Goal: Obtain resource: Download file/media

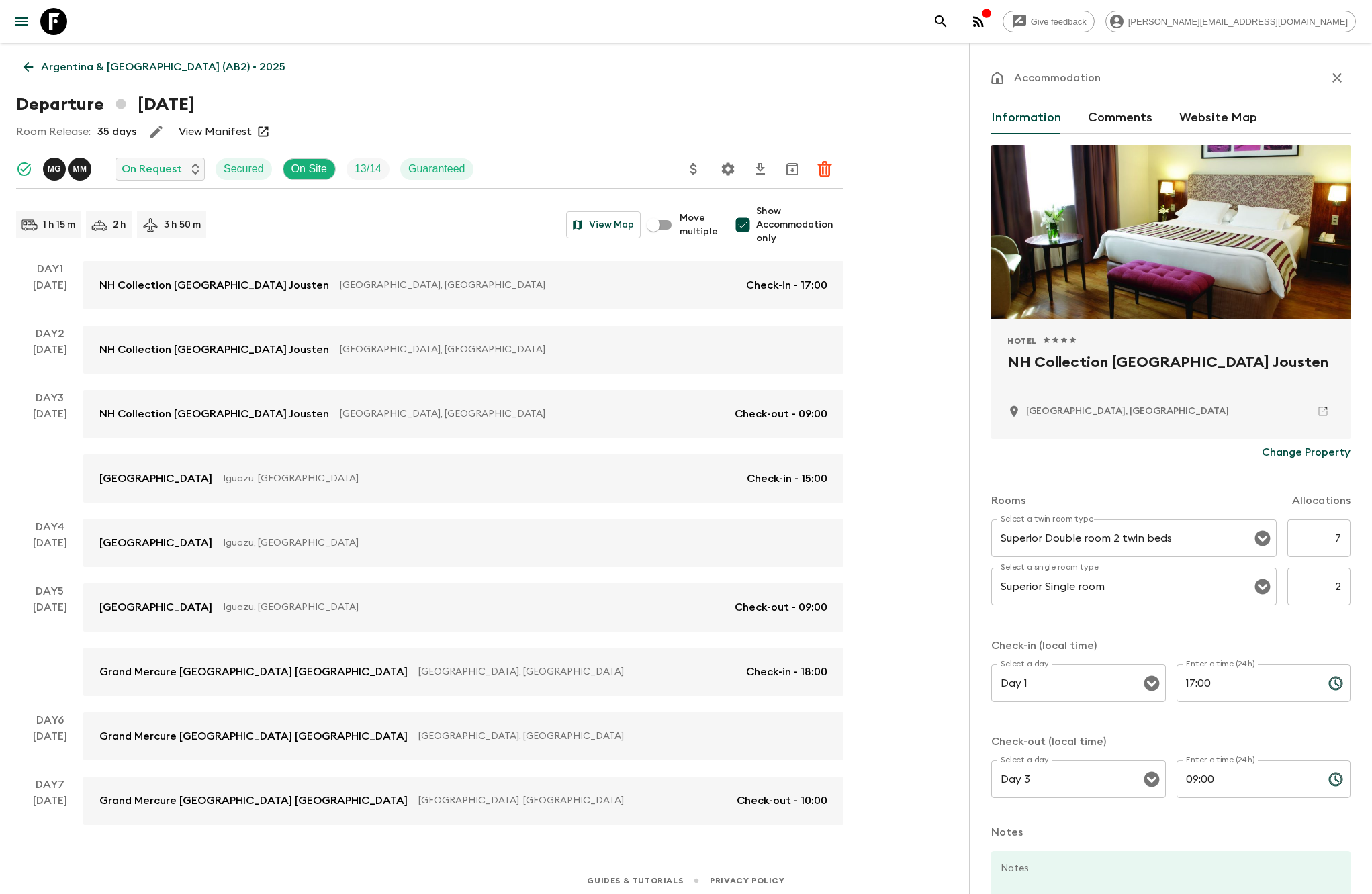
scroll to position [4, 0]
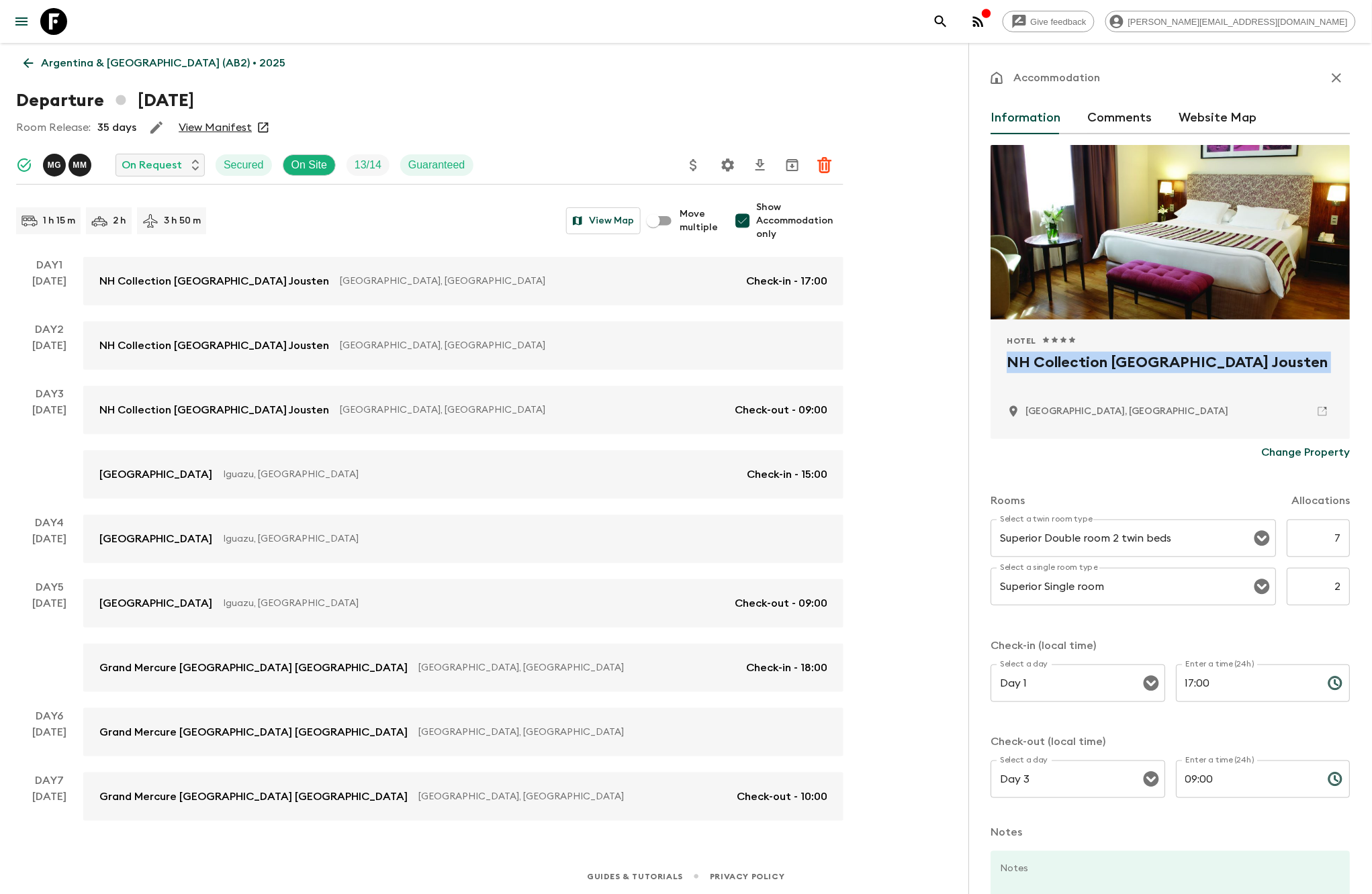
click at [53, 29] on icon at bounding box center [53, 21] width 27 height 27
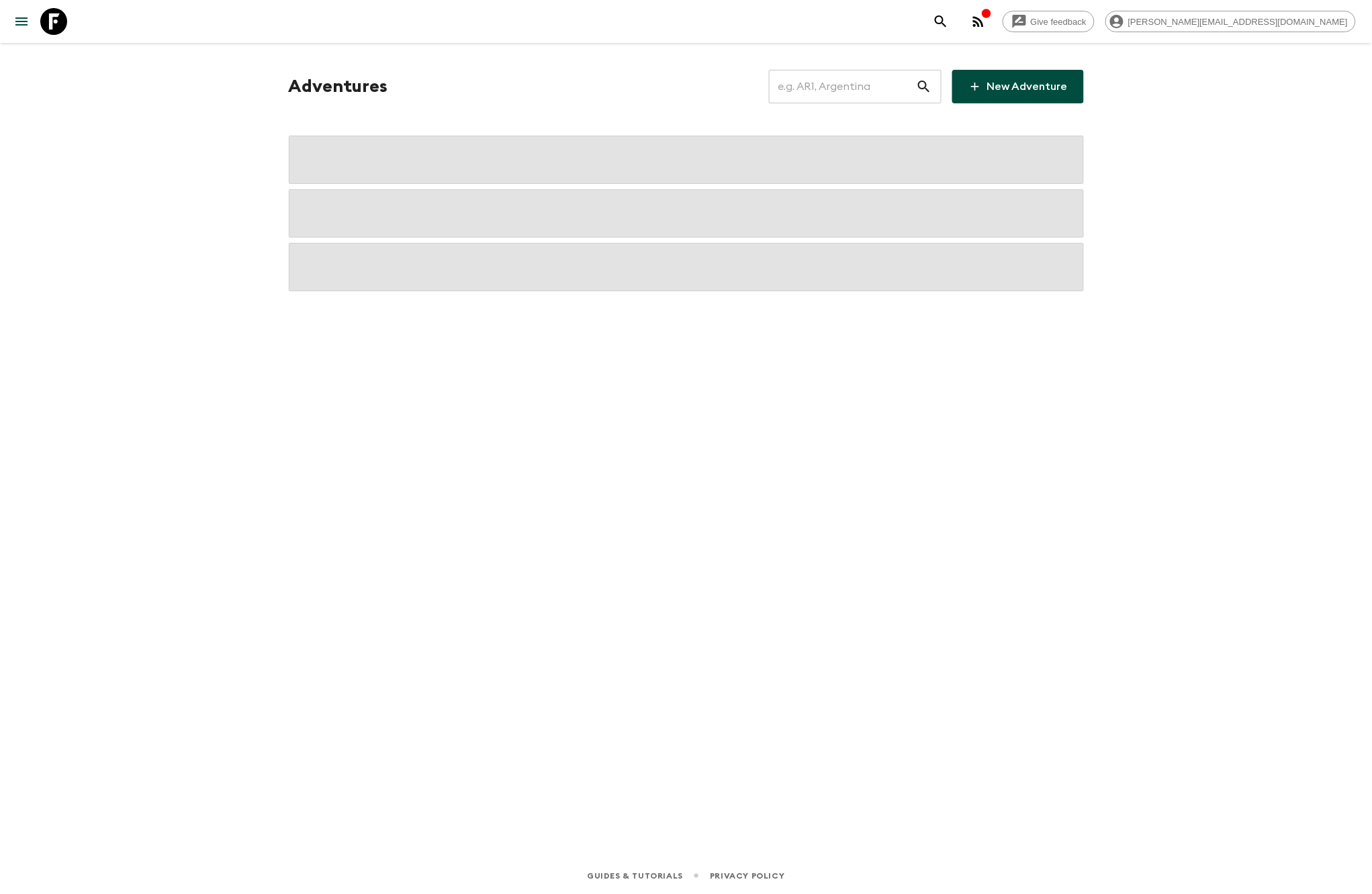
click at [840, 88] on input "text" at bounding box center [842, 87] width 147 height 38
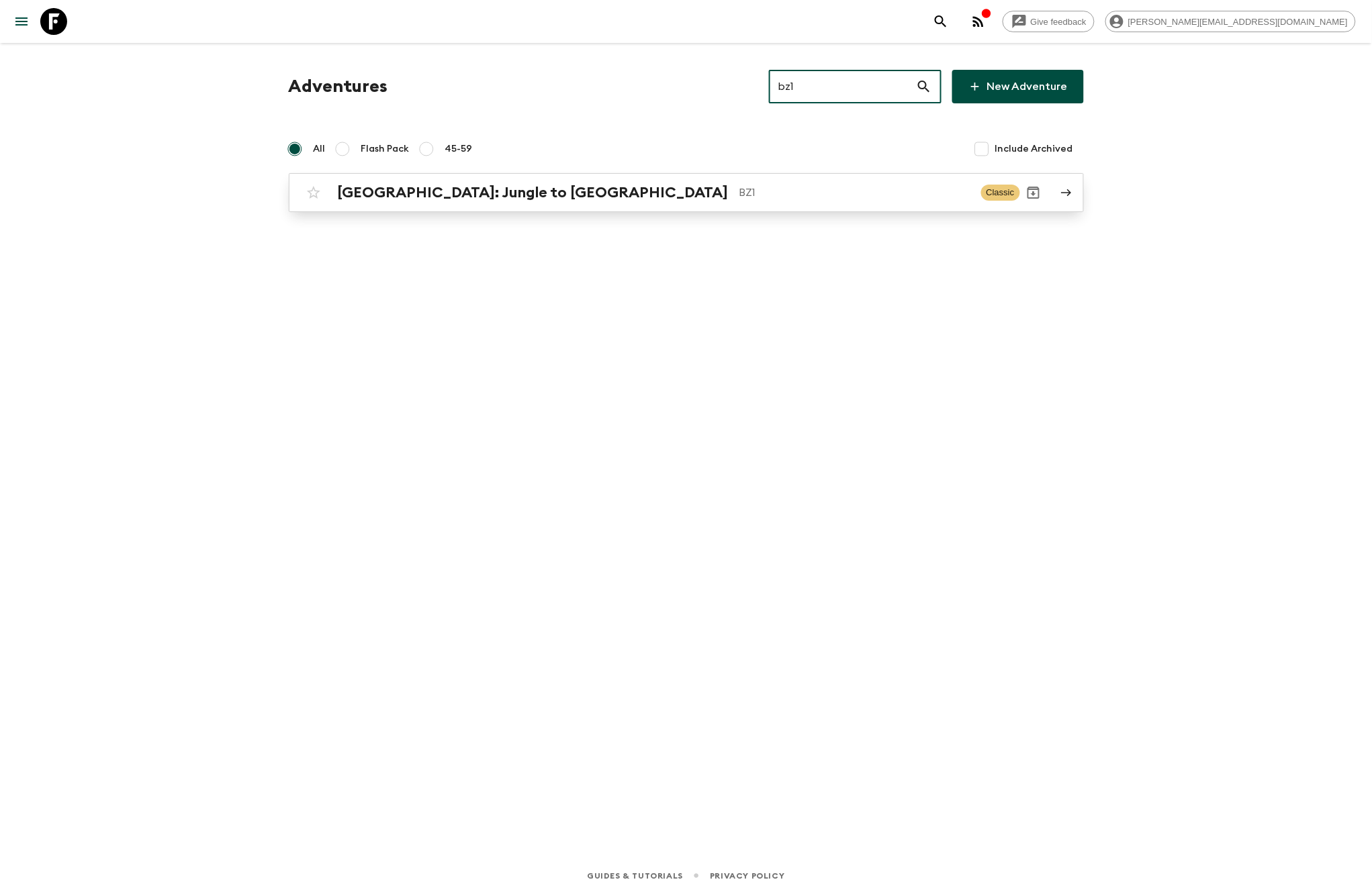
type input "bz1"
click at [739, 193] on p "BZ1" at bounding box center [854, 193] width 231 height 16
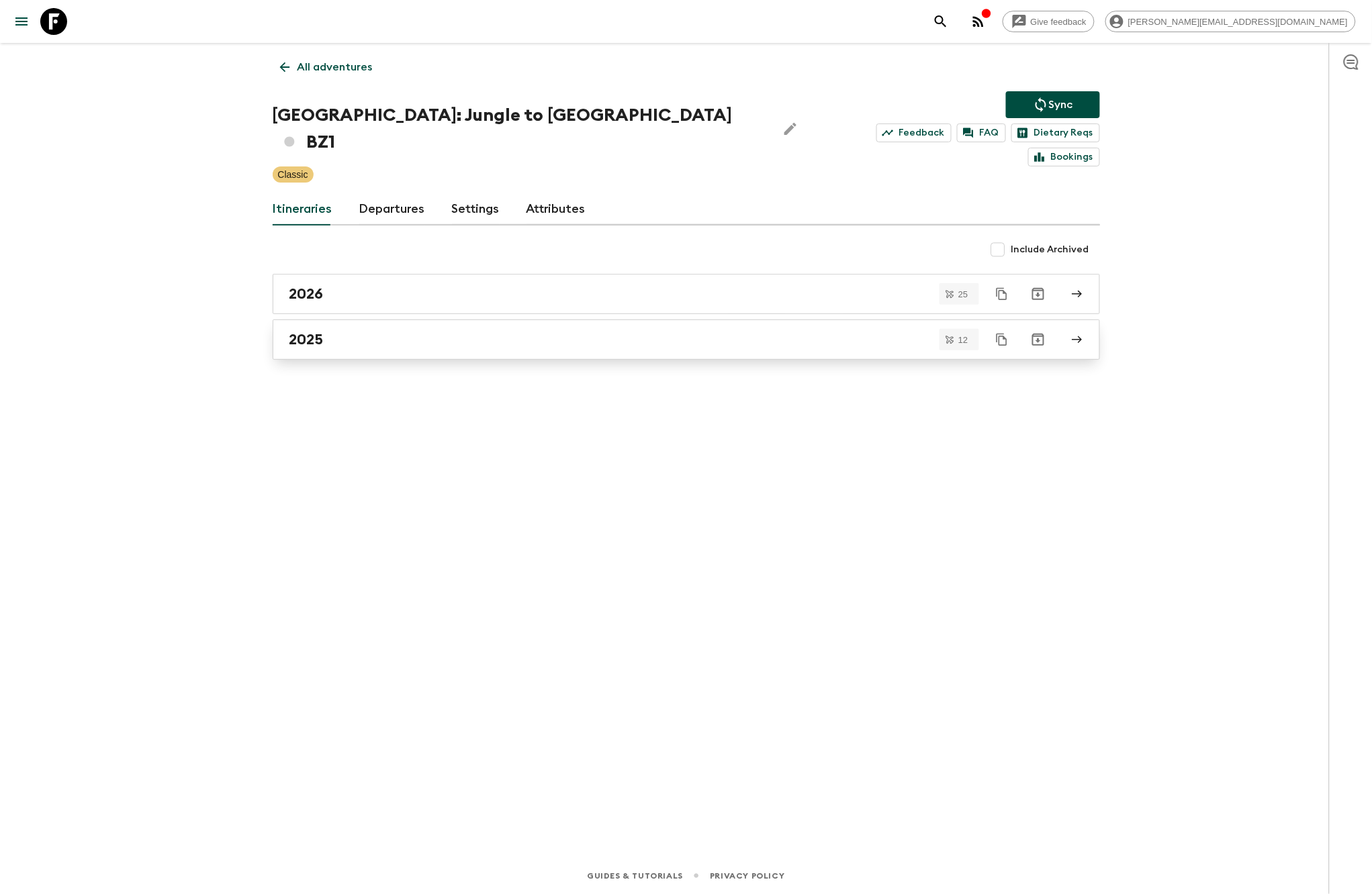
click at [430, 330] on link "2025" at bounding box center [686, 339] width 827 height 40
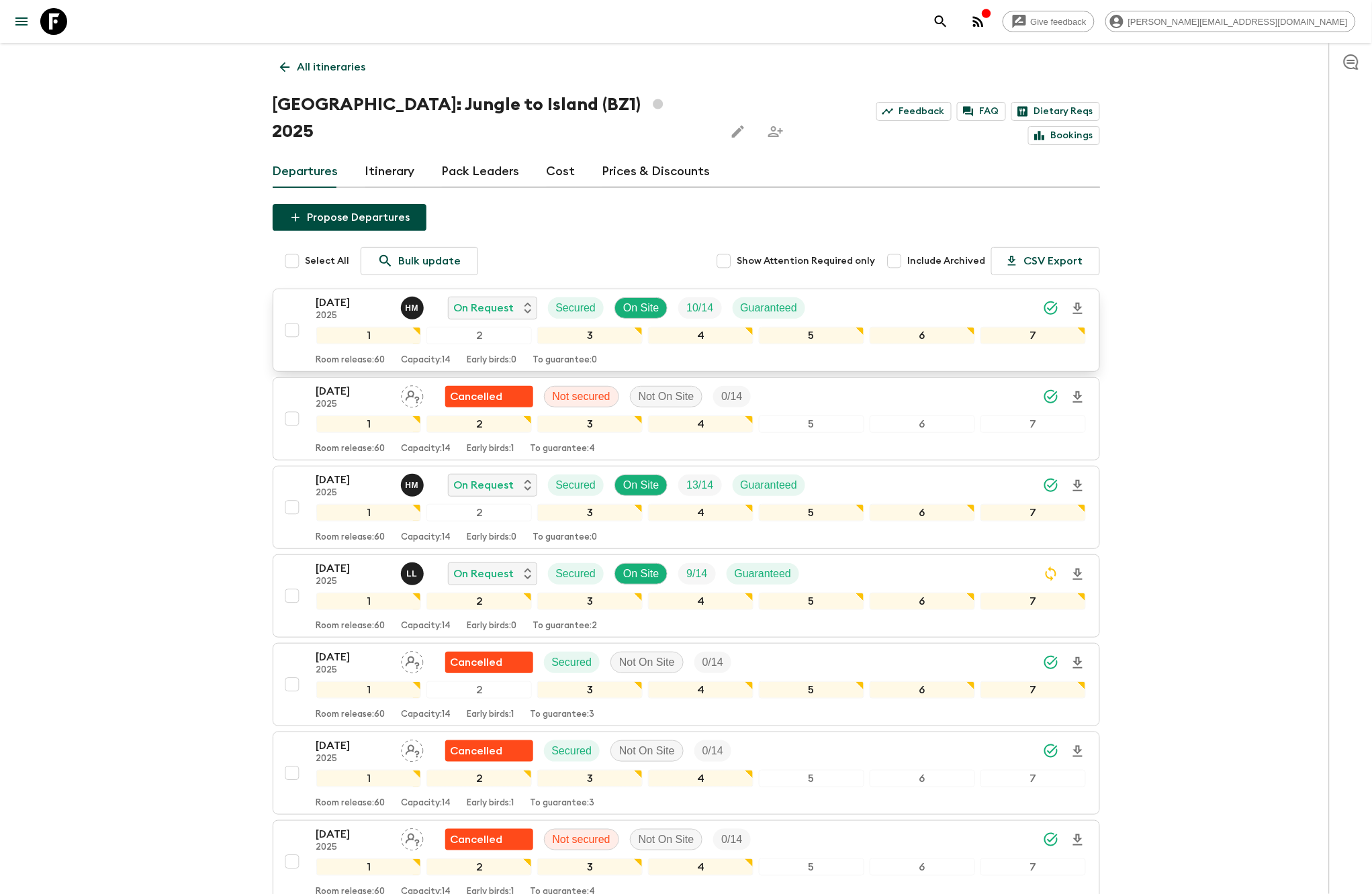
click at [354, 295] on p "[DATE]" at bounding box center [353, 303] width 74 height 16
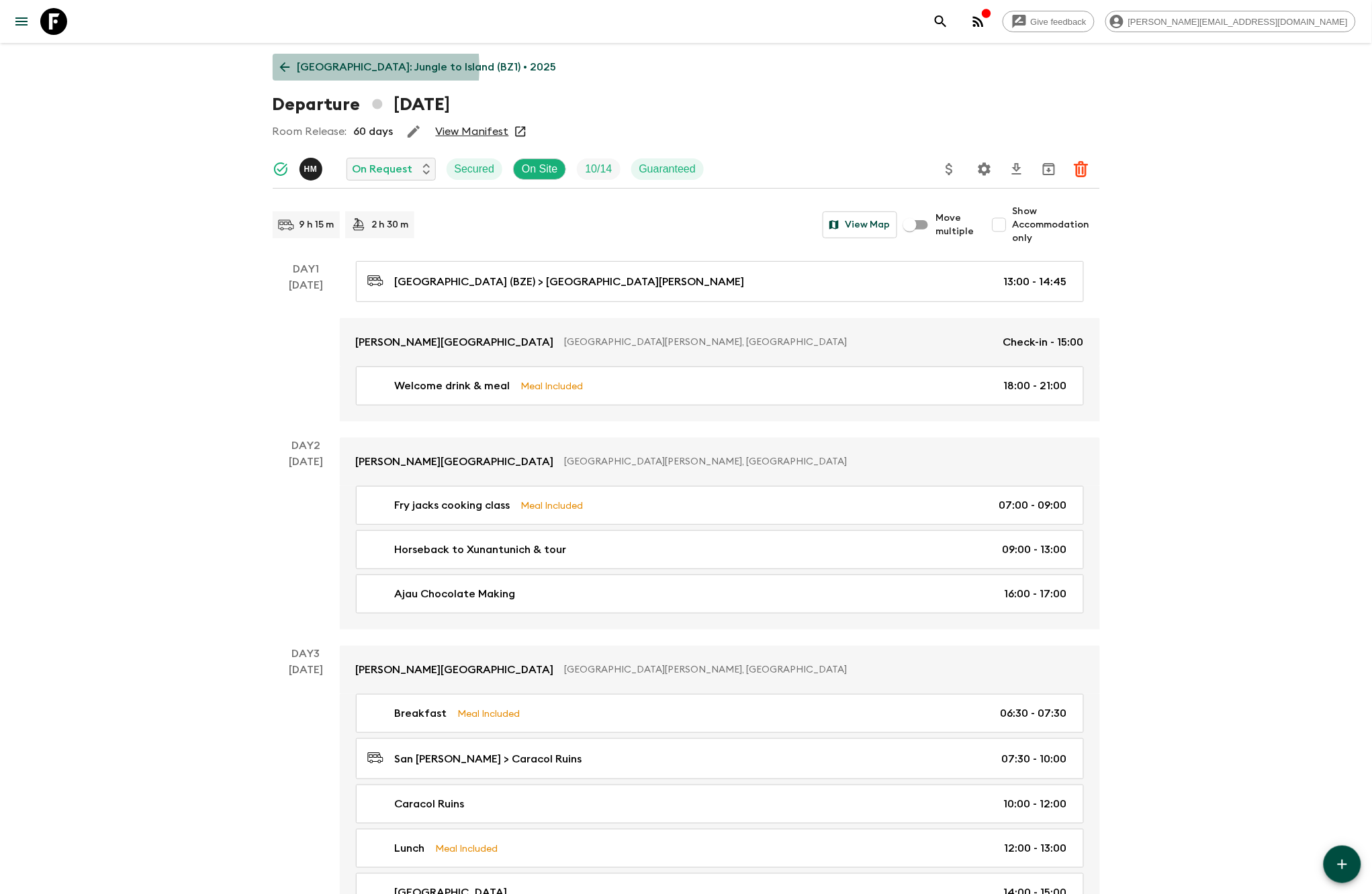
click at [305, 68] on p "[GEOGRAPHIC_DATA]: Jungle to Island (BZ1) • 2025" at bounding box center [427, 67] width 259 height 16
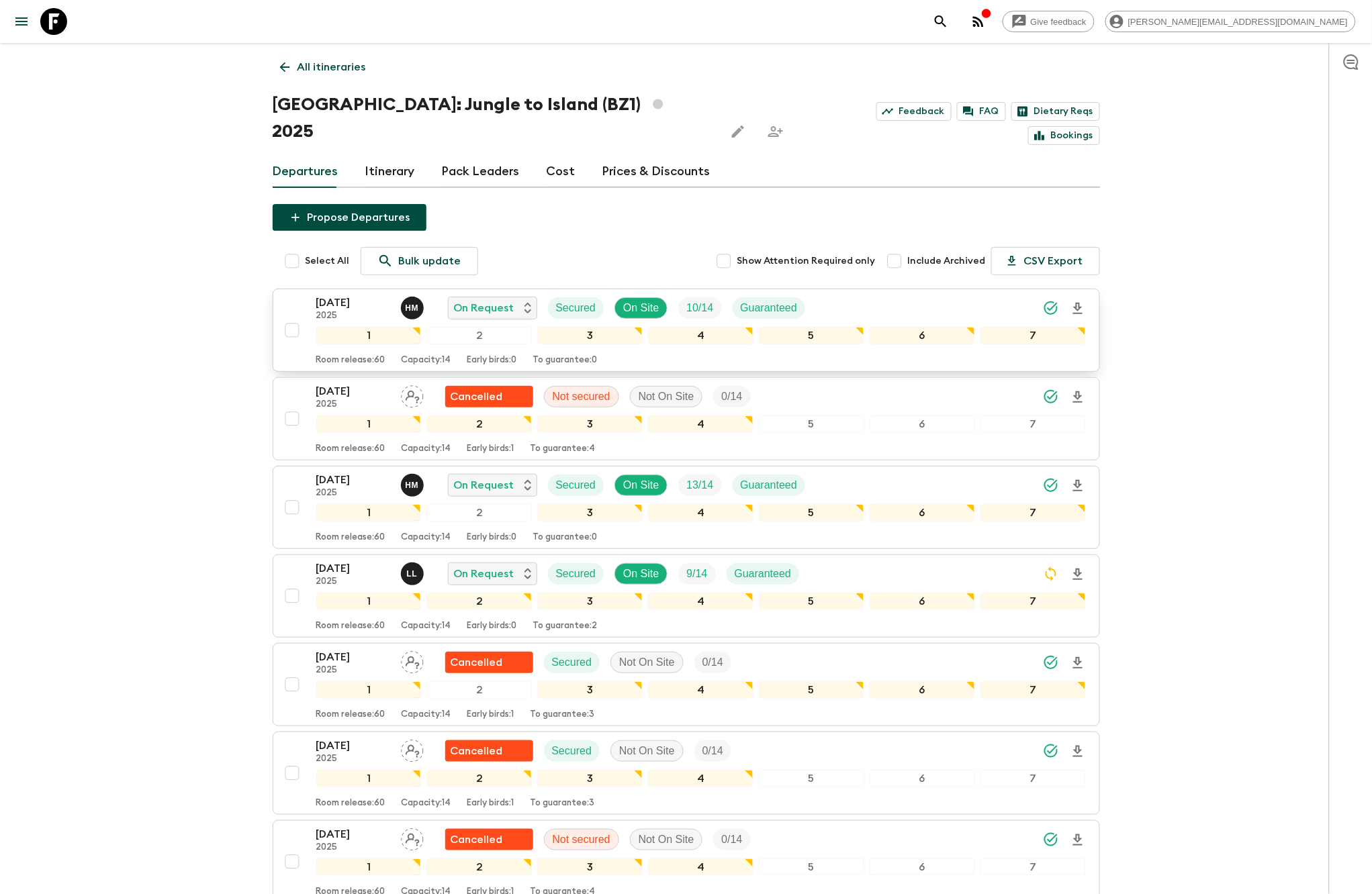
click at [1074, 300] on icon "Download Onboarding" at bounding box center [1077, 308] width 16 height 16
click at [68, 32] on link at bounding box center [54, 22] width 38 height 38
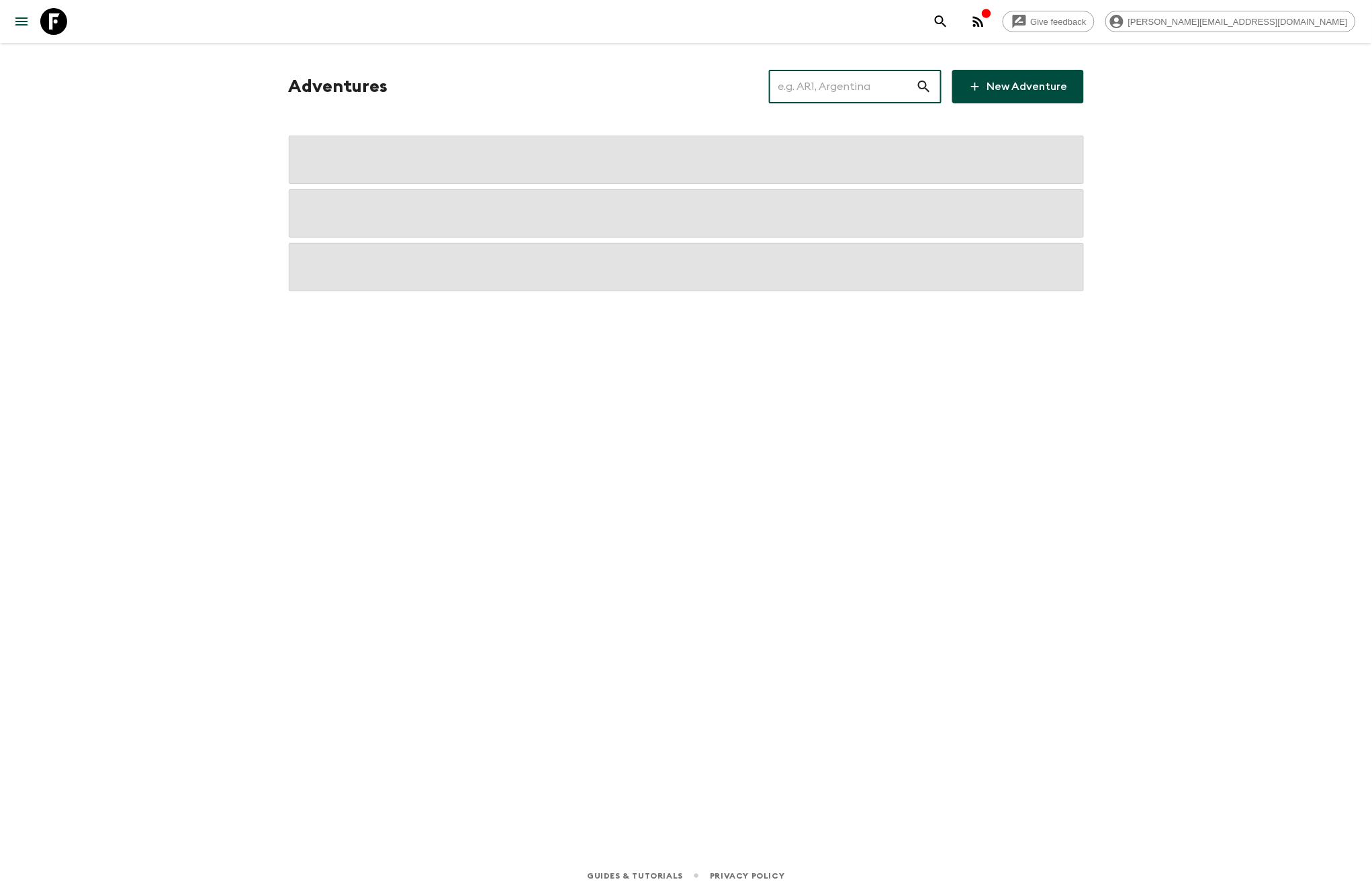
click at [812, 93] on input "text" at bounding box center [842, 87] width 147 height 38
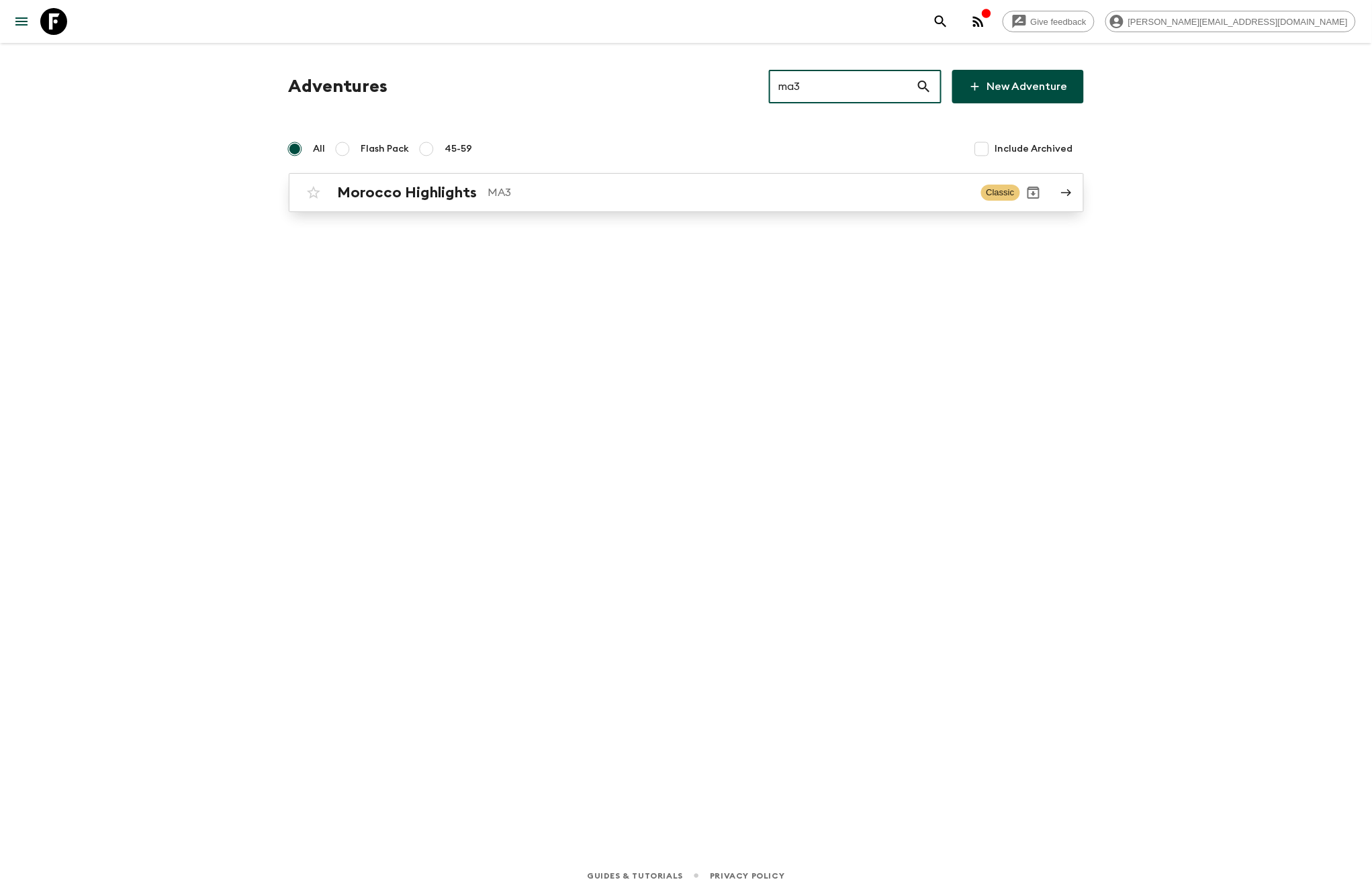
type input "ma3"
click at [565, 195] on p "MA3" at bounding box center [729, 193] width 482 height 16
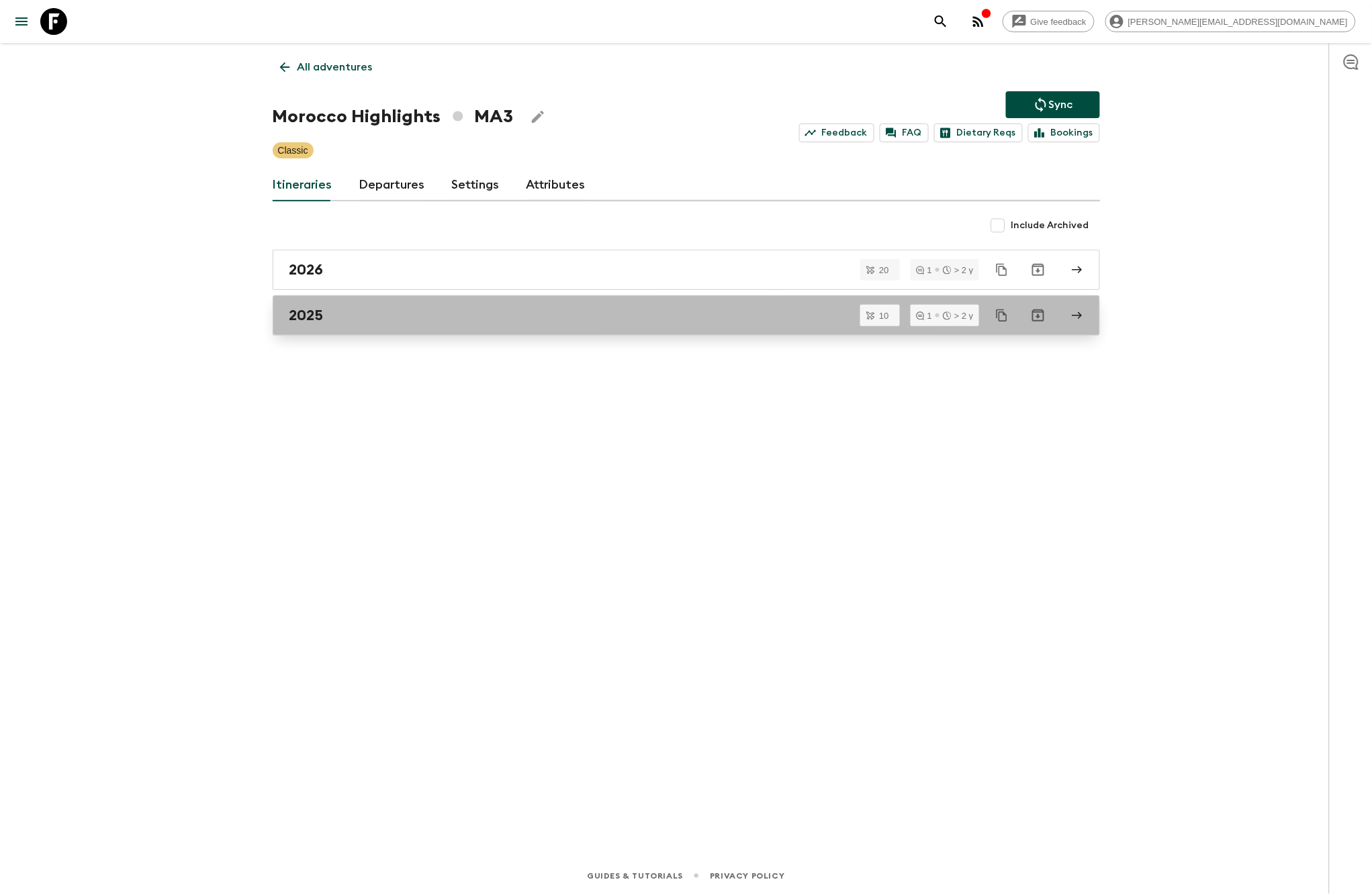
click at [381, 324] on div "2025" at bounding box center [673, 316] width 768 height 18
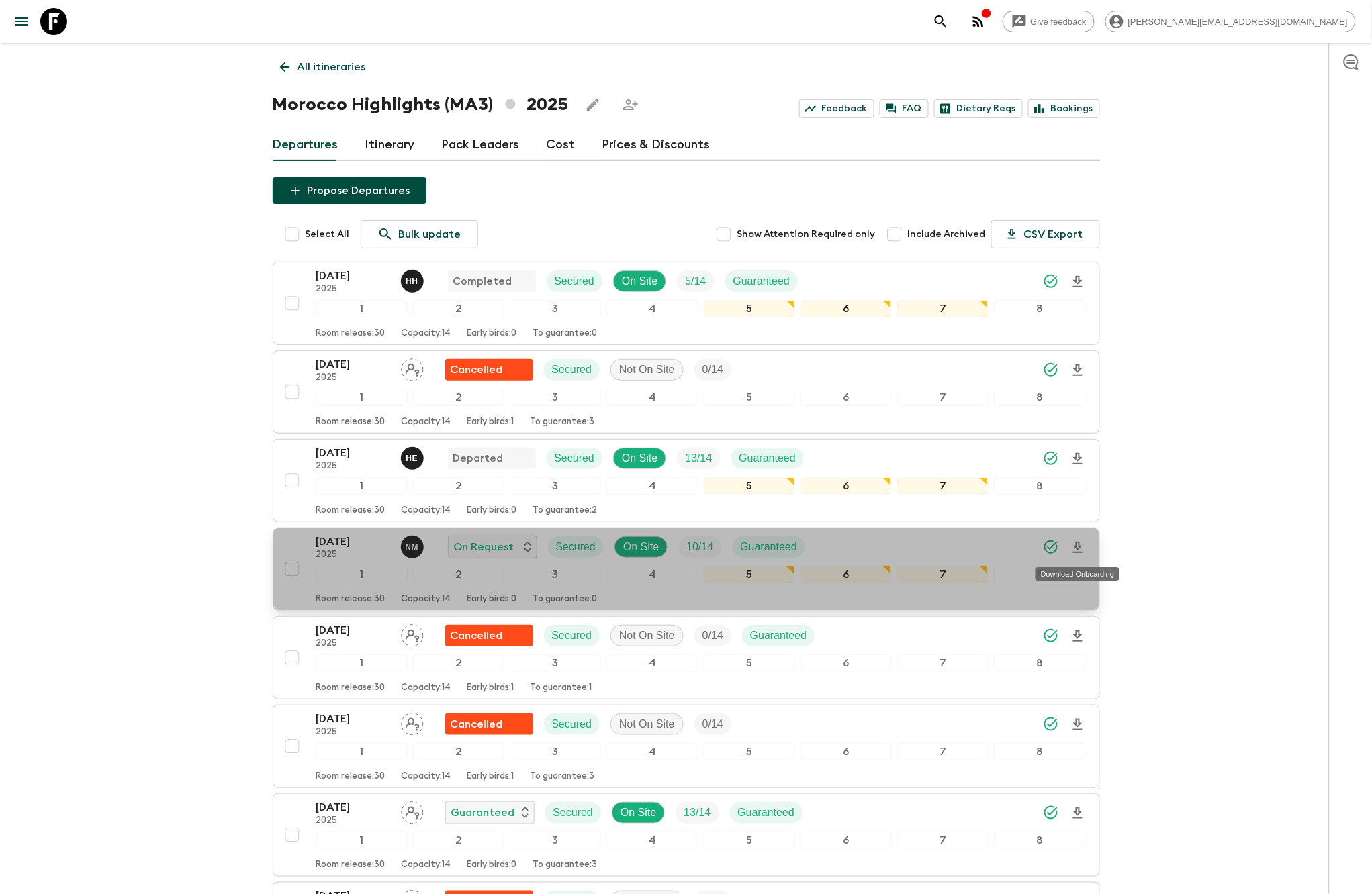
click at [1077, 548] on icon "Download Onboarding" at bounding box center [1077, 548] width 9 height 12
